Goal: Task Accomplishment & Management: Complete application form

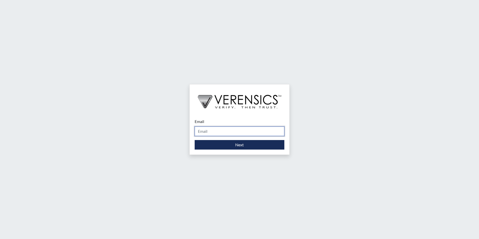
click at [203, 132] on input "Email" at bounding box center [240, 132] width 90 height 10
type input "[PERSON_NAME][EMAIL_ADDRESS][PERSON_NAME][DOMAIN_NAME]"
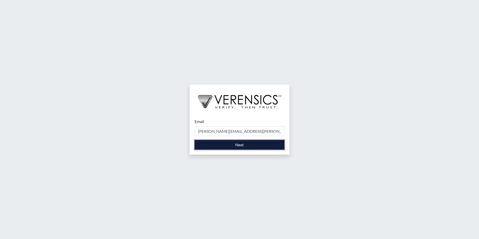
click at [231, 145] on button "Next" at bounding box center [240, 145] width 90 height 10
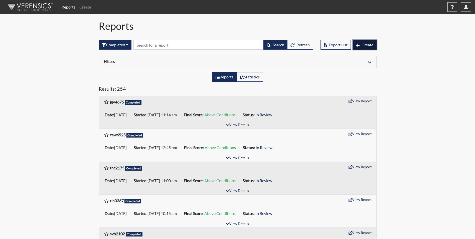
click at [366, 45] on span "Create" at bounding box center [368, 44] width 12 height 5
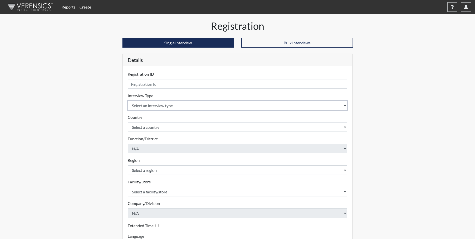
click at [344, 104] on select "Select an interview type Corrections Pre-Employment" at bounding box center [238, 106] width 220 height 10
select select "ff733e93-e1bf-11ea-9c9f-0eff0cf7eb8f"
click at [128, 101] on select "Select an interview type Corrections Pre-Employment" at bounding box center [238, 106] width 220 height 10
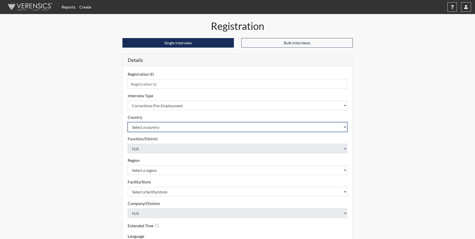
click at [345, 125] on select "Select a country [GEOGRAPHIC_DATA] [GEOGRAPHIC_DATA]" at bounding box center [238, 127] width 220 height 10
select select "united-states-of-[GEOGRAPHIC_DATA]"
click at [128, 122] on select "Select a country [GEOGRAPHIC_DATA] [GEOGRAPHIC_DATA]" at bounding box center [238, 127] width 220 height 10
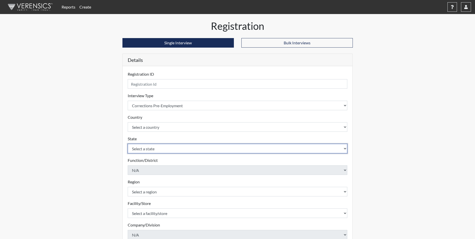
click at [345, 148] on select "Select a state [US_STATE] [US_STATE] [US_STATE] [US_STATE] [US_STATE] [US_STATE…" at bounding box center [238, 149] width 220 height 10
select select "GA"
click at [128, 144] on select "Select a state [US_STATE] [US_STATE] [US_STATE] [US_STATE] [US_STATE] [US_STATE…" at bounding box center [238, 149] width 220 height 10
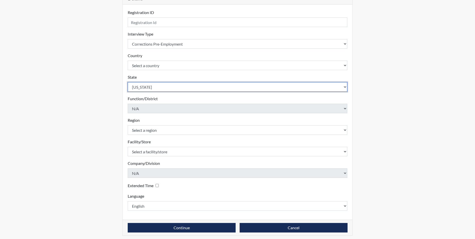
scroll to position [64, 0]
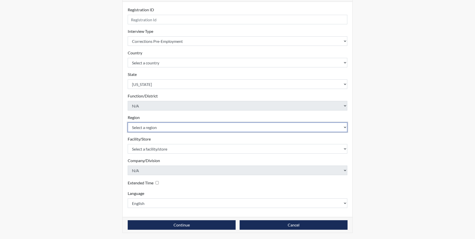
click at [345, 127] on select "Select a region [GEOGRAPHIC_DATA] Southwest Region" at bounding box center [238, 128] width 220 height 10
select select "51976826-f18e-4b67-8d3b-b0a0fa2f97ff"
click at [128, 123] on select "Select a region [GEOGRAPHIC_DATA] Southwest Region" at bounding box center [238, 128] width 220 height 10
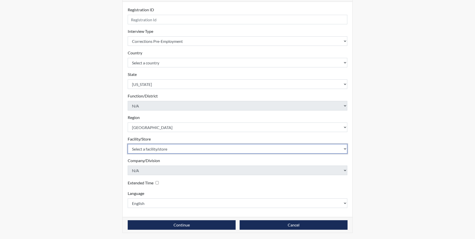
click at [344, 148] on select "Select a facility/store [PERSON_NAME]" at bounding box center [238, 149] width 220 height 10
select select "8e910059-186f-4f58-84aa-e2c3cd0b85af"
click at [128, 144] on select "Select a facility/store [PERSON_NAME]" at bounding box center [238, 149] width 220 height 10
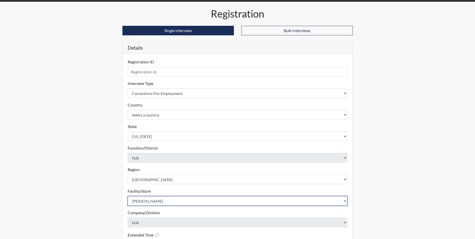
scroll to position [0, 0]
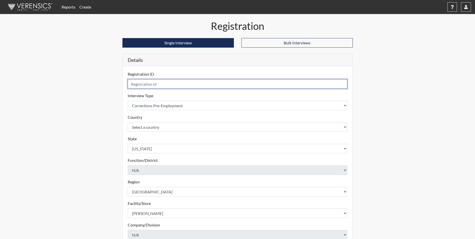
click at [160, 83] on input "text" at bounding box center [238, 84] width 220 height 10
type input "msh4988"
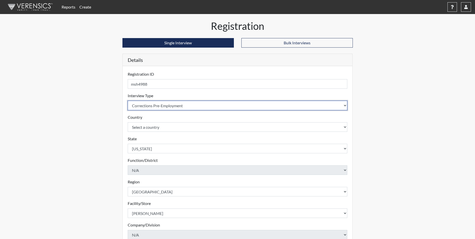
click at [163, 104] on select "Select an interview type Corrections Pre-Employment" at bounding box center [238, 106] width 220 height 10
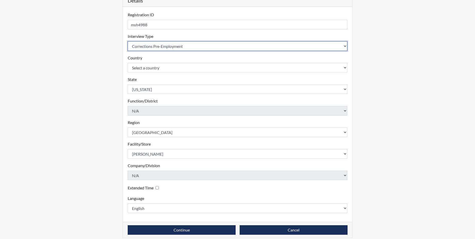
scroll to position [64, 0]
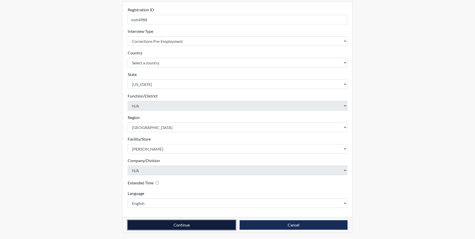
click at [131, 222] on button "Continue" at bounding box center [182, 225] width 108 height 10
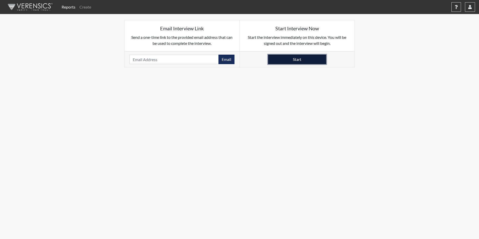
click at [299, 58] on button "Start" at bounding box center [297, 60] width 58 height 10
